Goal: Transaction & Acquisition: Purchase product/service

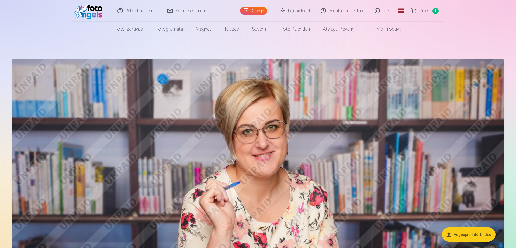
click at [424, 13] on span "Grozs" at bounding box center [424, 11] width 11 height 6
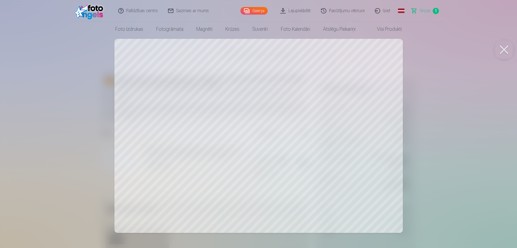
click at [508, 52] on button at bounding box center [505, 50] width 22 height 22
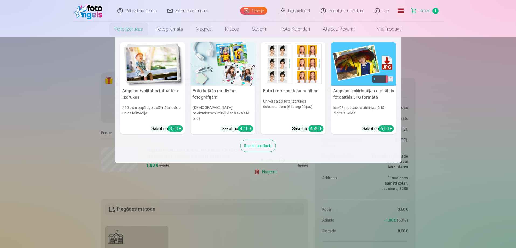
click at [120, 28] on link "Foto izdrukas" at bounding box center [128, 29] width 41 height 15
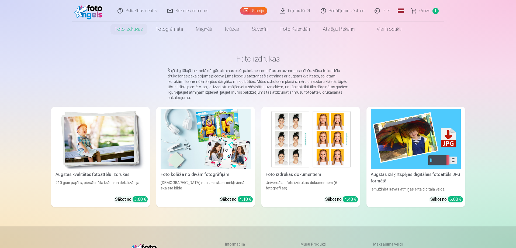
click at [112, 144] on img at bounding box center [101, 139] width 90 height 60
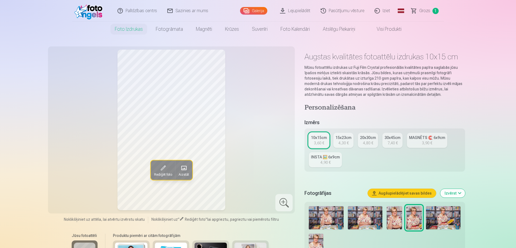
click at [330, 218] on img at bounding box center [326, 217] width 34 height 23
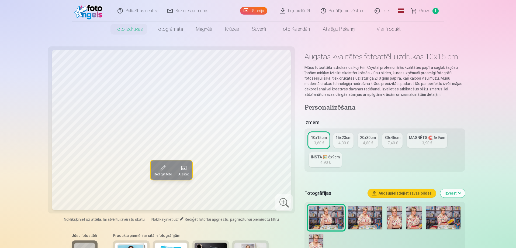
click at [365, 220] on img at bounding box center [365, 217] width 34 height 23
click at [391, 214] on img at bounding box center [394, 217] width 15 height 23
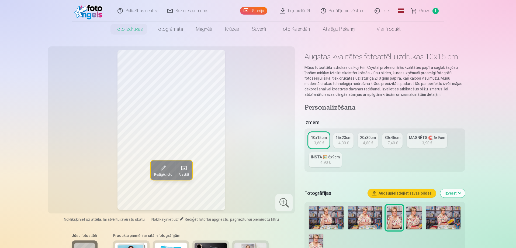
click at [414, 217] on img at bounding box center [413, 217] width 15 height 23
click at [439, 218] on img at bounding box center [443, 217] width 34 height 23
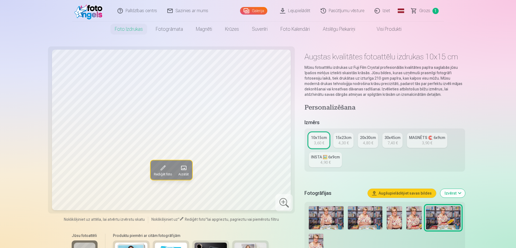
click at [414, 219] on img at bounding box center [413, 217] width 15 height 23
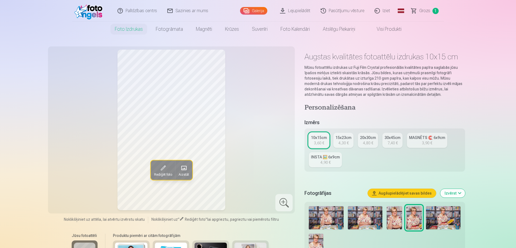
click at [315, 239] on img at bounding box center [316, 244] width 14 height 22
click at [415, 216] on img at bounding box center [413, 217] width 15 height 23
click at [317, 238] on img at bounding box center [316, 244] width 14 height 22
click at [419, 219] on img at bounding box center [413, 217] width 15 height 23
click at [315, 241] on img at bounding box center [316, 244] width 14 height 22
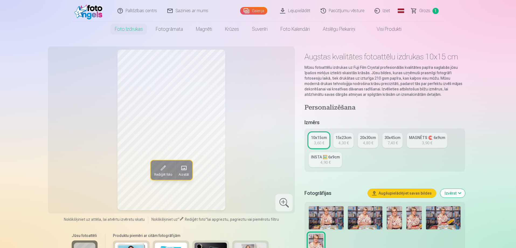
click at [417, 215] on img at bounding box center [413, 217] width 15 height 23
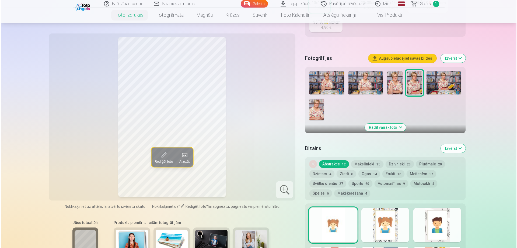
scroll to position [242, 0]
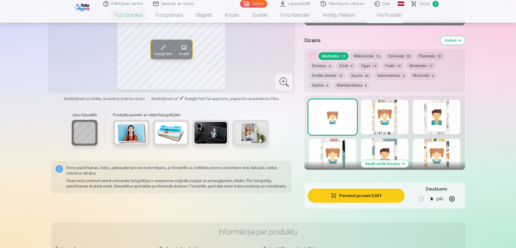
click at [380, 199] on button "Pievienot grozam : 3,60 €" at bounding box center [356, 195] width 97 height 14
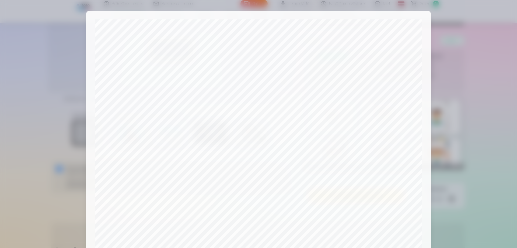
scroll to position [140, 0]
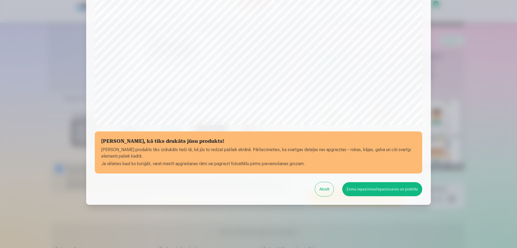
click at [396, 190] on button "Esmu iepazinies/iepazinusies un piekrītu" at bounding box center [382, 189] width 80 height 14
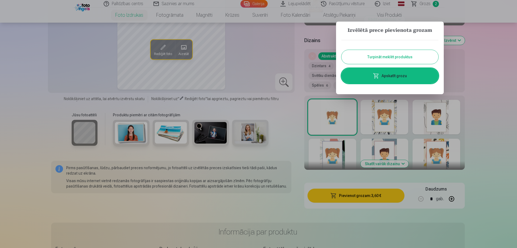
click at [421, 77] on link "Apskatīt grozu" at bounding box center [390, 75] width 97 height 15
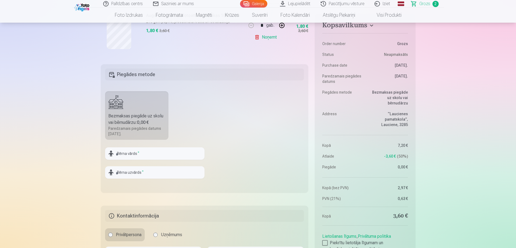
scroll to position [216, 0]
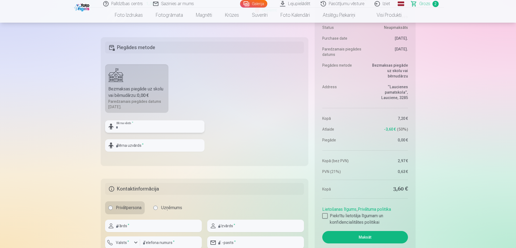
click at [152, 130] on input "text" at bounding box center [154, 126] width 99 height 12
type input "*****"
click at [145, 144] on input "text" at bounding box center [154, 145] width 99 height 12
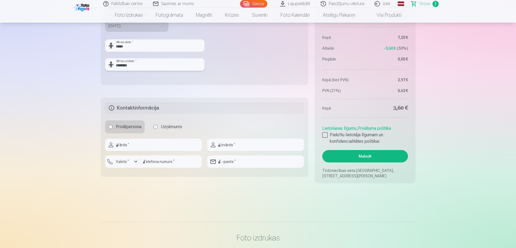
scroll to position [350, 0]
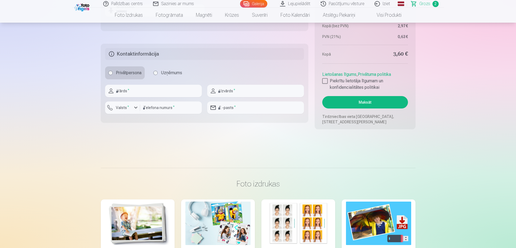
type input "********"
click at [144, 97] on input "text" at bounding box center [153, 91] width 97 height 12
type input "*****"
click at [240, 92] on input "text" at bounding box center [255, 91] width 97 height 12
type input "********"
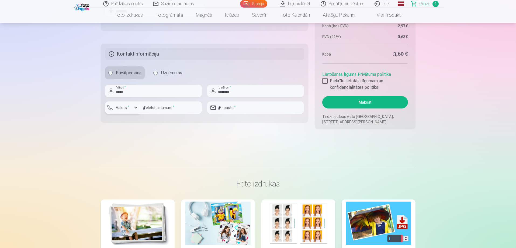
click at [129, 108] on label "Valsts *" at bounding box center [123, 107] width 18 height 5
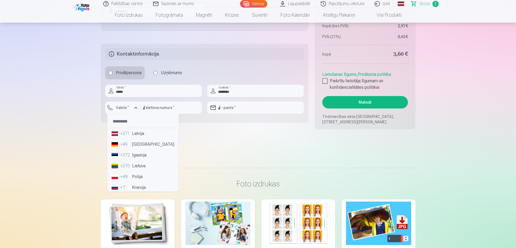
click at [129, 135] on div "+371" at bounding box center [125, 133] width 11 height 6
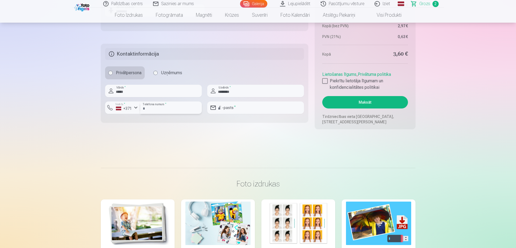
click at [171, 109] on input "number" at bounding box center [171, 107] width 62 height 12
type input "********"
click at [246, 110] on input "email" at bounding box center [255, 107] width 97 height 12
type input "**********"
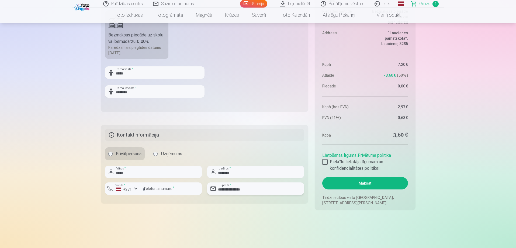
scroll to position [296, 0]
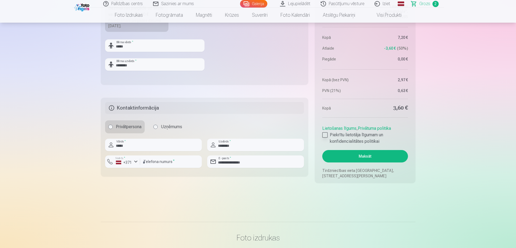
click at [324, 136] on div at bounding box center [324, 134] width 5 height 5
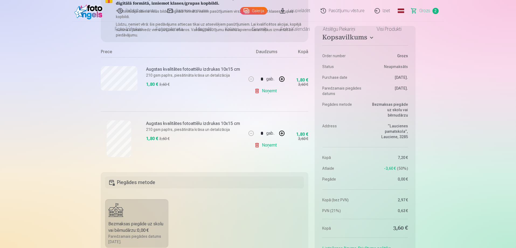
scroll to position [0, 0]
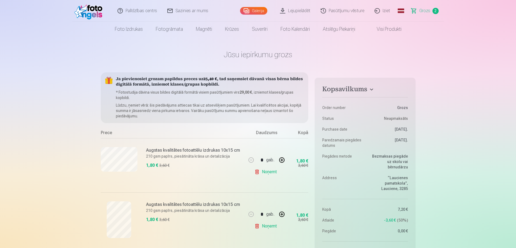
click at [162, 27] on link "Fotogrāmata" at bounding box center [169, 29] width 40 height 15
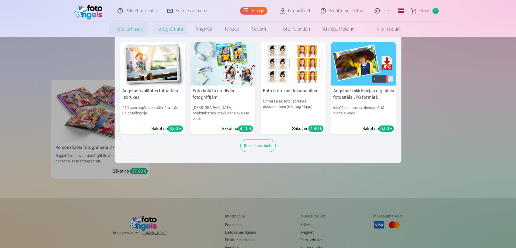
click at [127, 29] on link "Foto izdrukas" at bounding box center [128, 29] width 41 height 15
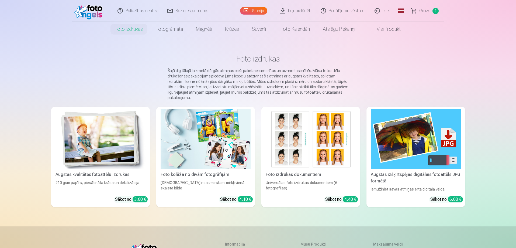
click at [97, 146] on img at bounding box center [101, 139] width 90 height 60
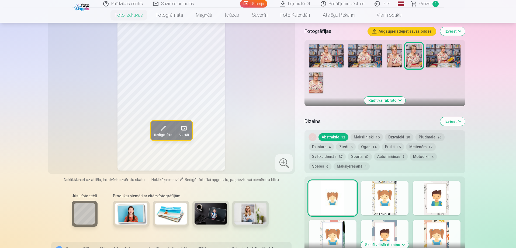
scroll to position [27, 0]
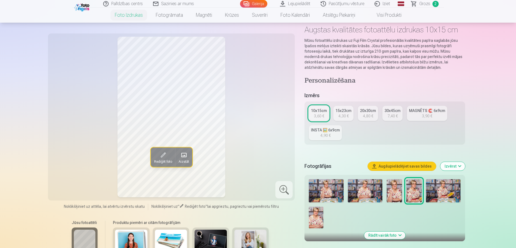
click at [362, 193] on img at bounding box center [365, 190] width 34 height 23
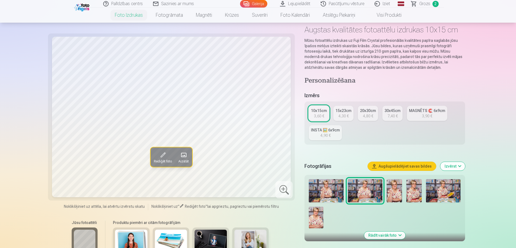
click at [416, 191] on img at bounding box center [413, 190] width 15 height 23
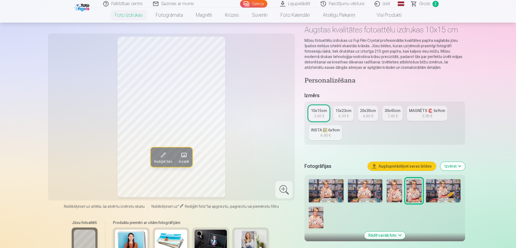
click at [441, 189] on img at bounding box center [443, 190] width 34 height 23
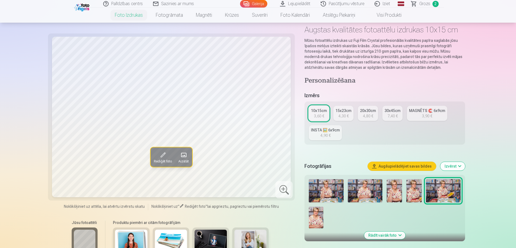
click at [417, 115] on link "MAGNĒTS 🧲 6x9cm 3,90 €" at bounding box center [427, 113] width 40 height 15
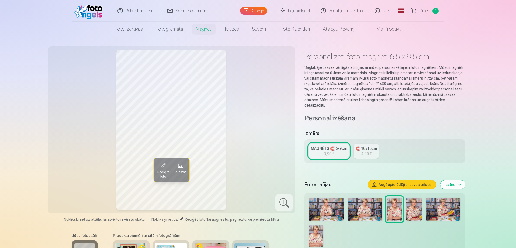
click at [438, 201] on img at bounding box center [443, 208] width 34 height 23
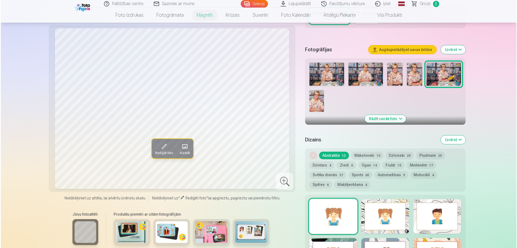
scroll to position [242, 0]
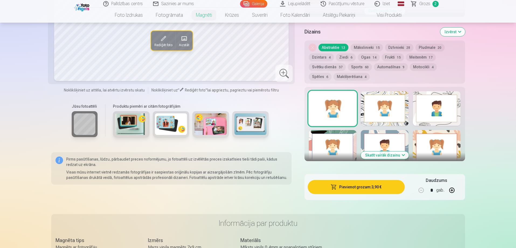
click at [383, 183] on button "Pievienot grozam : 3,90 €" at bounding box center [356, 187] width 97 height 14
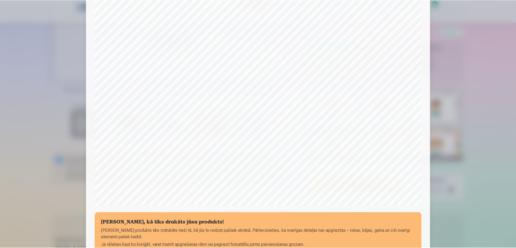
scroll to position [140, 0]
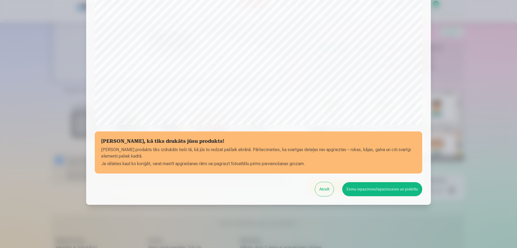
click at [326, 186] on button "Atcelt" at bounding box center [324, 189] width 19 height 14
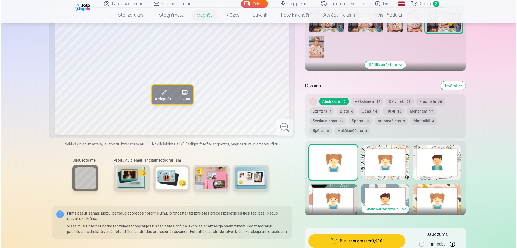
scroll to position [242, 0]
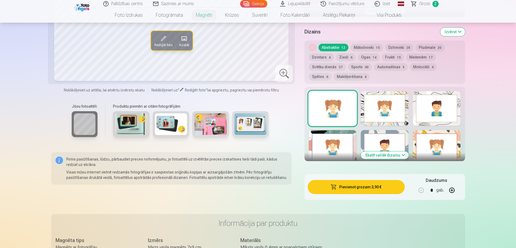
click at [378, 185] on button "Pievienot grozam : 3,90 €" at bounding box center [356, 187] width 97 height 14
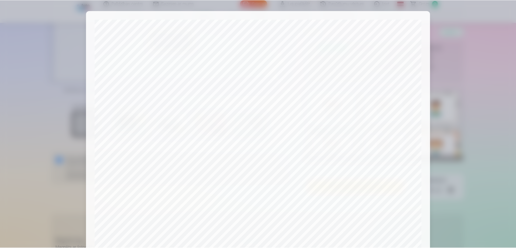
scroll to position [140, 0]
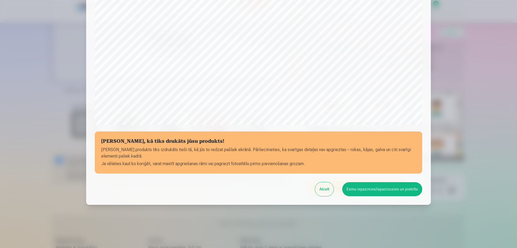
click at [388, 190] on button "Esmu iepazinies/iepazinusies un piekrītu" at bounding box center [382, 189] width 80 height 14
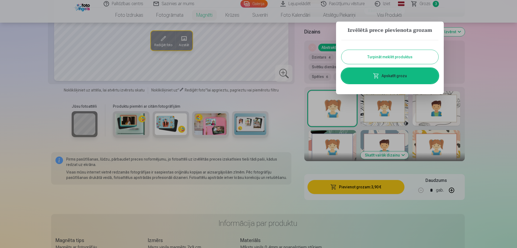
click at [461, 57] on div at bounding box center [258, 124] width 517 height 248
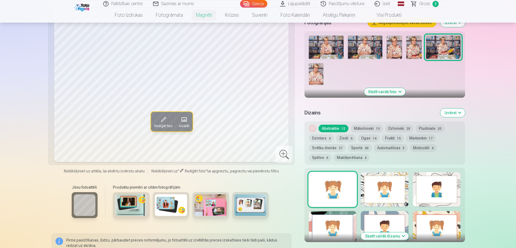
scroll to position [81, 0]
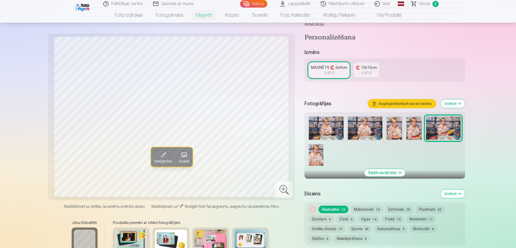
click at [431, 4] on link "Grozs 3" at bounding box center [425, 4] width 38 height 8
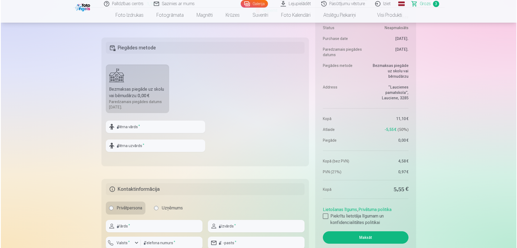
scroll to position [323, 0]
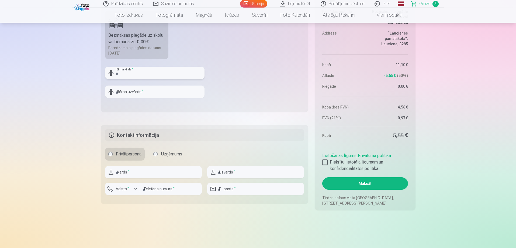
click at [146, 78] on input "text" at bounding box center [154, 73] width 99 height 12
type input "*****"
click at [140, 94] on input "text" at bounding box center [154, 91] width 99 height 12
type input "********"
click at [145, 175] on input "text" at bounding box center [153, 172] width 97 height 12
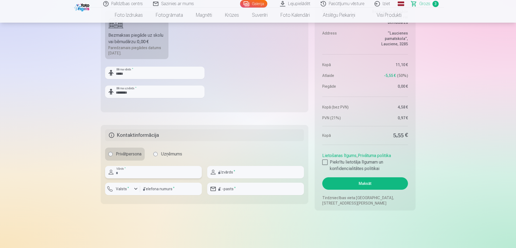
type input "*****"
click at [241, 175] on input "text" at bounding box center [255, 172] width 97 height 12
type input "********"
click at [126, 192] on div "button" at bounding box center [124, 189] width 16 height 5
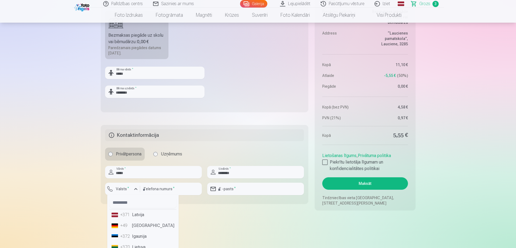
click at [134, 215] on li "+371 Latvija" at bounding box center [142, 214] width 67 height 11
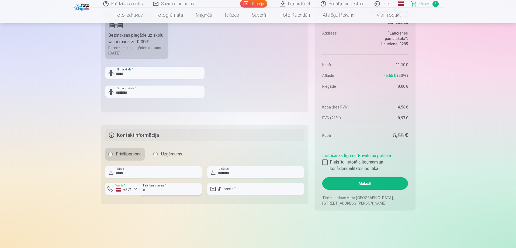
click at [167, 190] on input "number" at bounding box center [171, 188] width 62 height 12
type input "********"
click at [248, 188] on input "email" at bounding box center [255, 188] width 97 height 12
type input "**********"
click at [326, 163] on div at bounding box center [324, 161] width 5 height 5
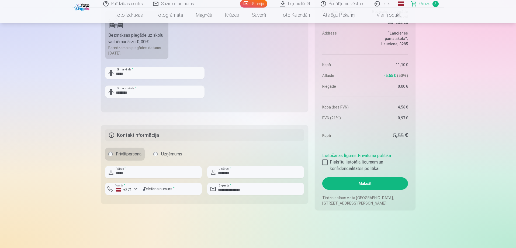
click at [368, 181] on button "Maksāt" at bounding box center [364, 183] width 85 height 12
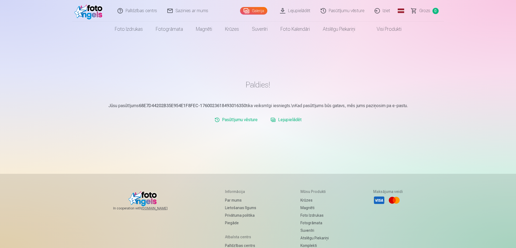
click at [379, 11] on link "Iziet" at bounding box center [383, 11] width 26 height 22
